Goal: Task Accomplishment & Management: Use online tool/utility

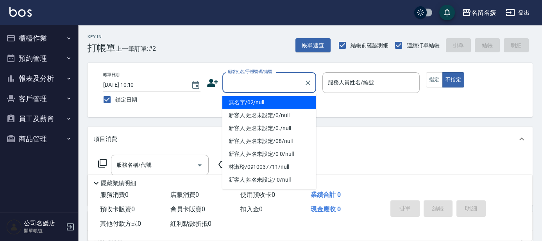
type input "無名字/02/null"
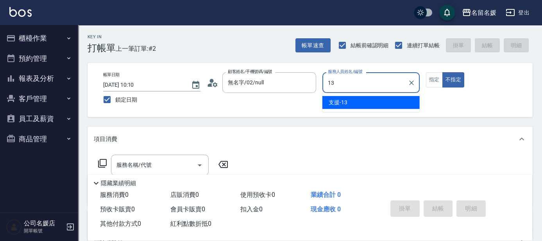
type input "13"
type button "false"
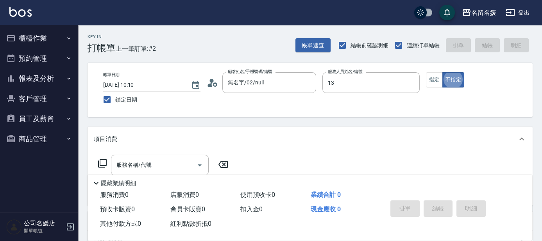
type input "支援-13"
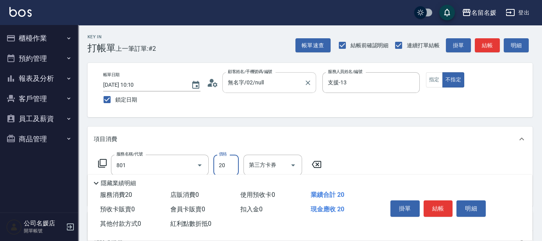
type input "潤絲(801)"
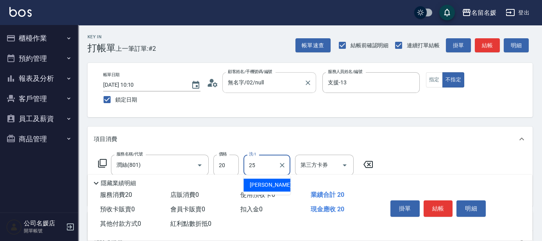
type input "[PERSON_NAME]-25"
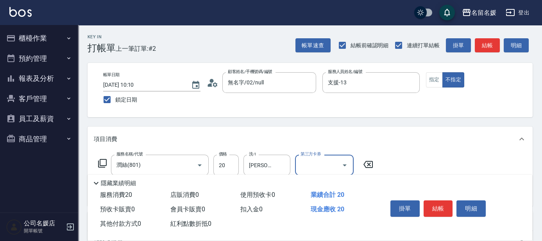
click at [101, 163] on icon at bounding box center [102, 163] width 9 height 9
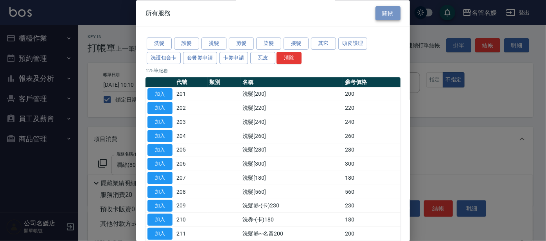
click at [380, 7] on button "關閉" at bounding box center [387, 13] width 25 height 14
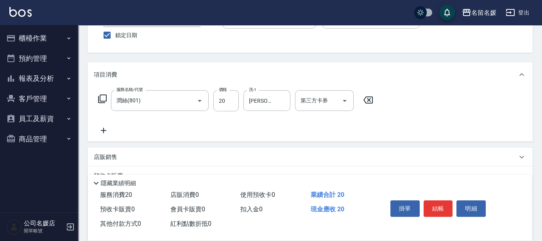
scroll to position [106, 0]
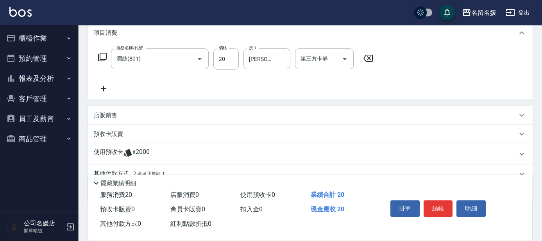
click at [105, 90] on icon at bounding box center [104, 88] width 20 height 9
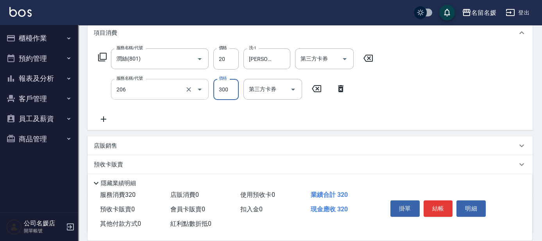
type input "洗髮[300](206)"
type input "400"
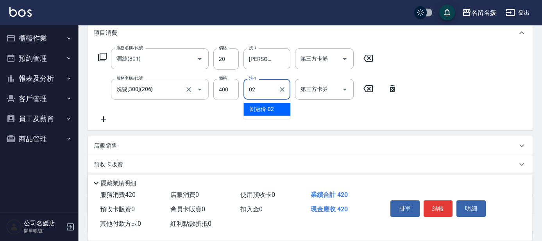
type input "劉冠伶-02"
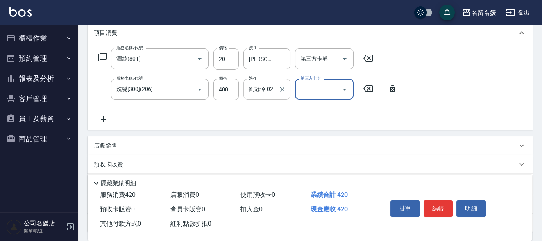
click at [263, 89] on input "劉冠伶-02" at bounding box center [261, 90] width 28 height 14
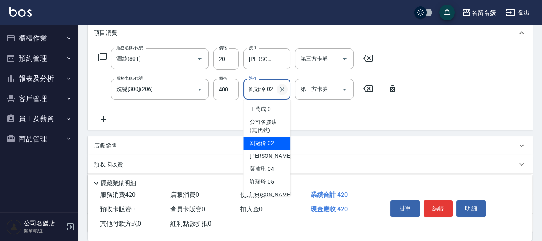
click at [282, 87] on icon "Clear" at bounding box center [282, 90] width 8 height 8
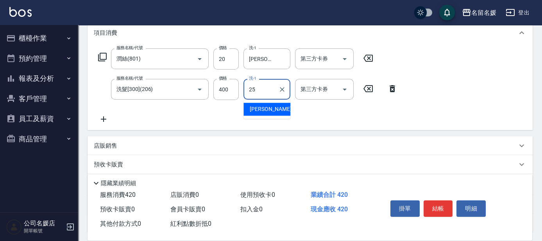
type input "[PERSON_NAME]-25"
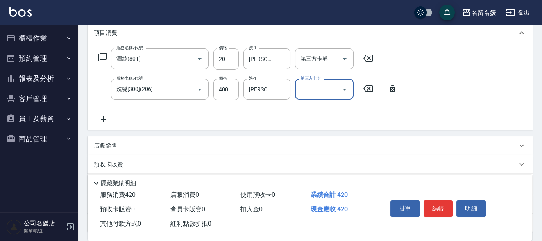
scroll to position [0, 0]
